Goal: Transaction & Acquisition: Subscribe to service/newsletter

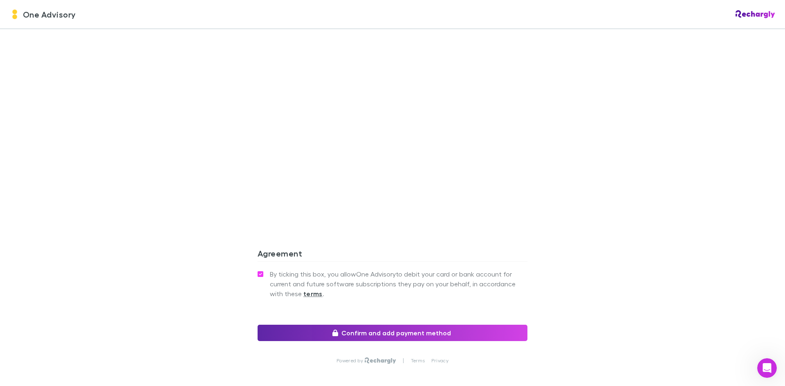
scroll to position [654, 0]
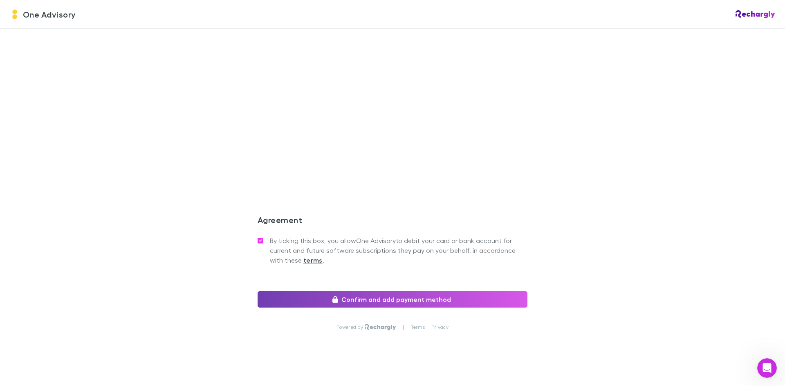
click at [394, 293] on button "Confirm and add payment method" at bounding box center [393, 300] width 270 height 16
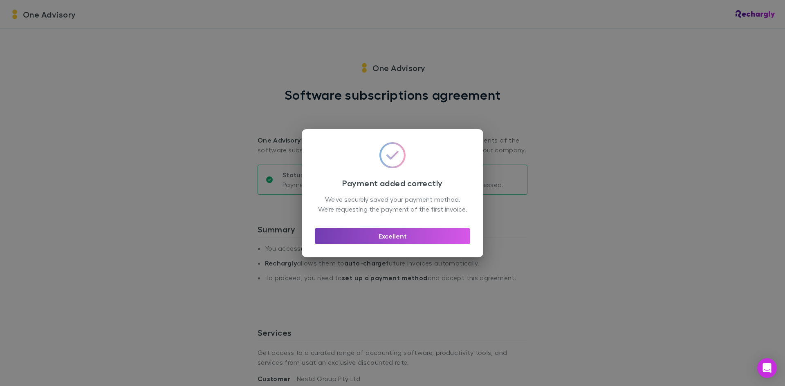
click at [407, 242] on button "Excellent" at bounding box center [392, 236] width 155 height 16
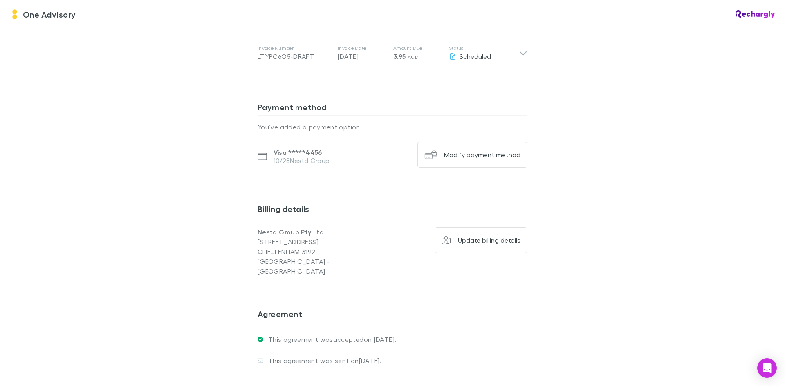
scroll to position [364, 0]
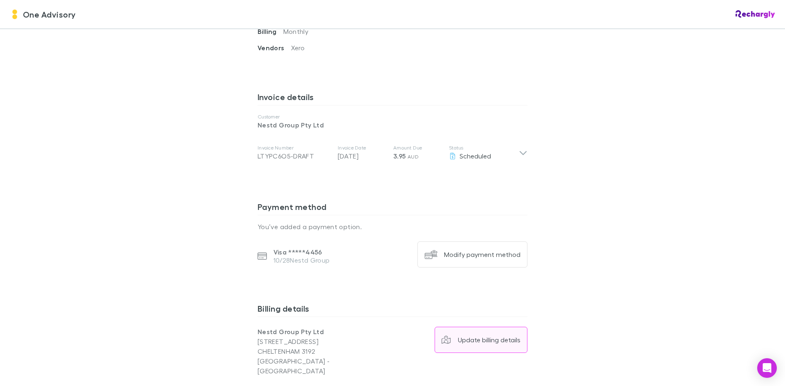
click at [476, 339] on div "Update billing details" at bounding box center [489, 340] width 63 height 8
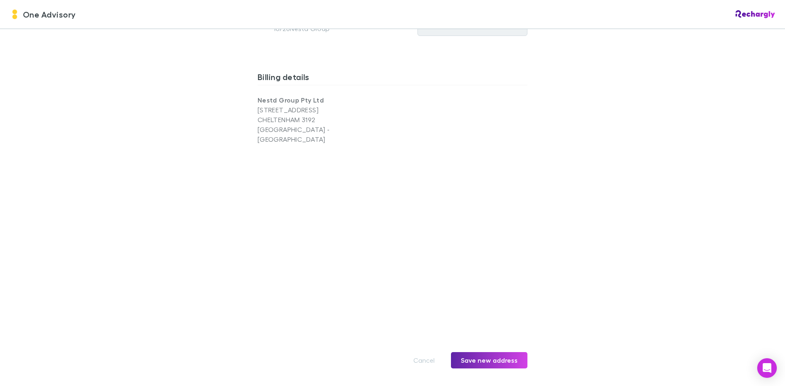
scroll to position [609, 0]
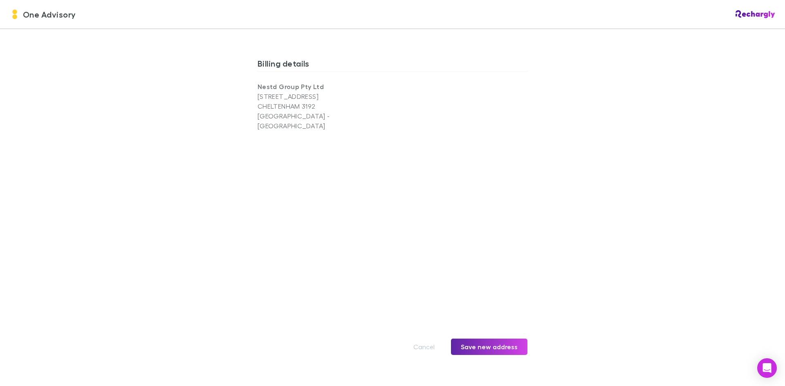
click at [424, 339] on button "Cancel" at bounding box center [424, 347] width 41 height 16
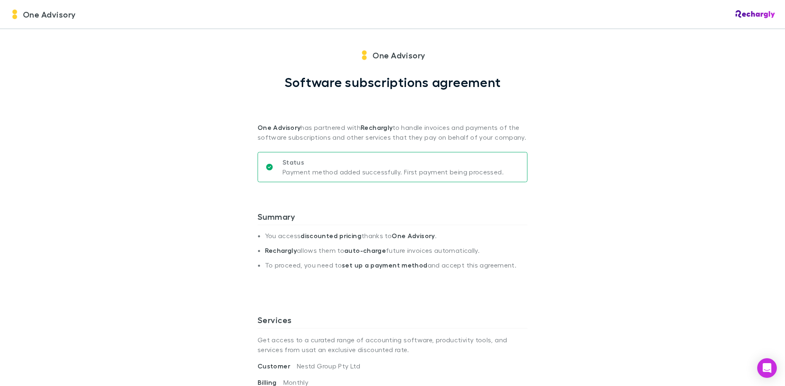
scroll to position [0, 0]
